Goal: Check status: Check status

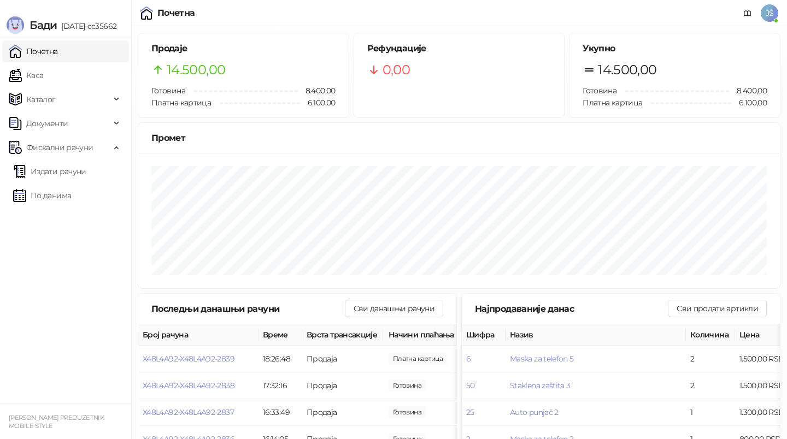
drag, startPoint x: 322, startPoint y: 324, endPoint x: 123, endPoint y: 261, distance: 208.6
click at [71, 186] on link "По данима" at bounding box center [42, 196] width 58 height 22
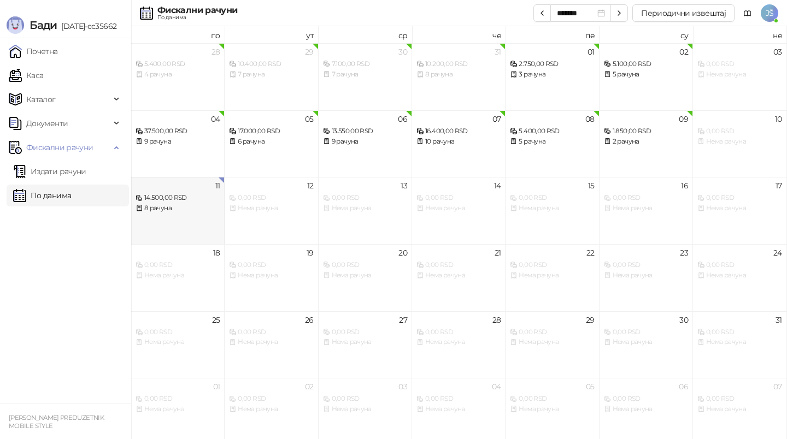
click at [198, 205] on div "8 рачуна" at bounding box center [178, 208] width 84 height 10
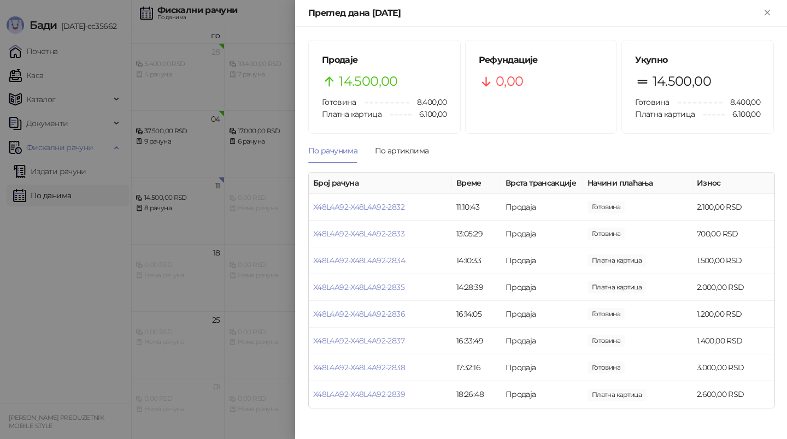
click at [118, 248] on div at bounding box center [393, 219] width 787 height 439
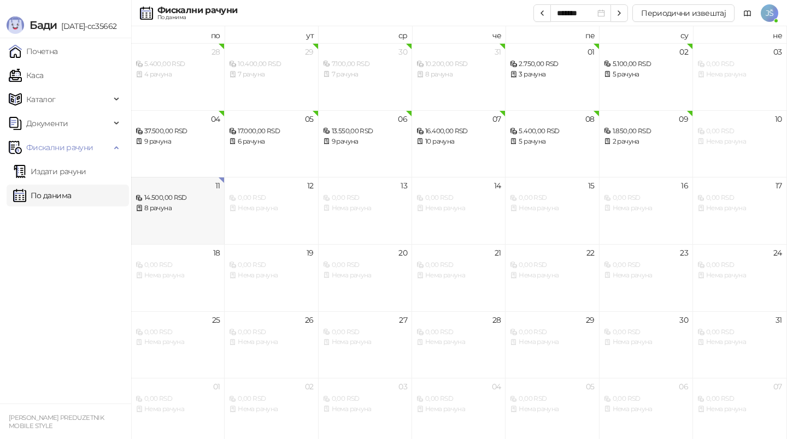
click at [215, 201] on div "14.500,00 RSD" at bounding box center [178, 198] width 84 height 10
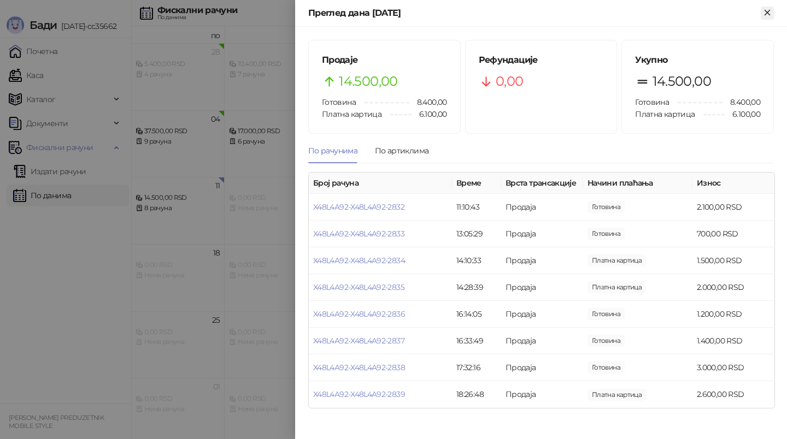
click at [768, 10] on icon "Close" at bounding box center [767, 13] width 10 height 10
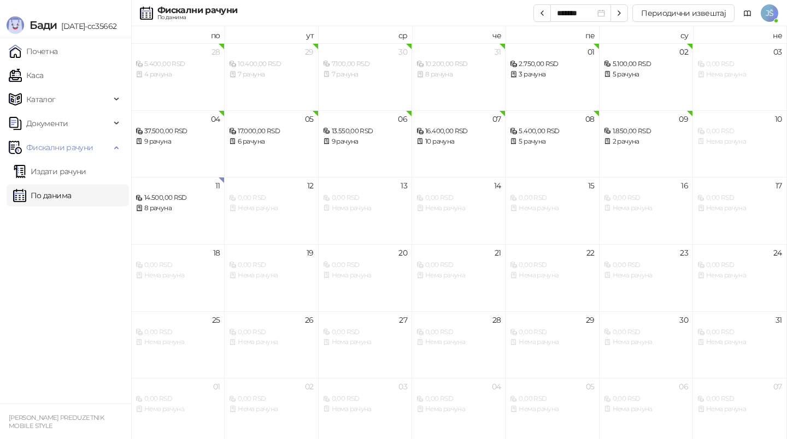
click at [2, 7] on div "[PERSON_NAME] [DATE]-cc35662" at bounding box center [65, 19] width 131 height 38
click at [3, 8] on div "[PERSON_NAME] [DATE]-cc35662" at bounding box center [65, 19] width 131 height 38
